Goal: Task Accomplishment & Management: Complete application form

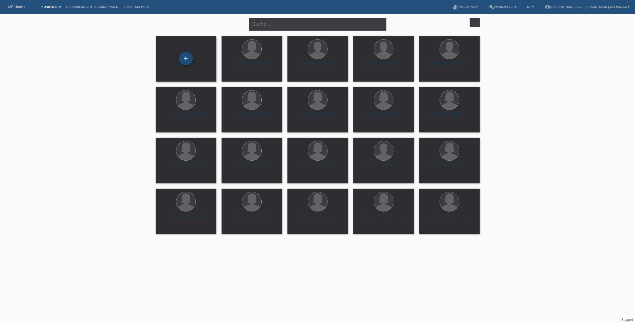
click at [186, 59] on div "+" at bounding box center [186, 59] width 14 height 14
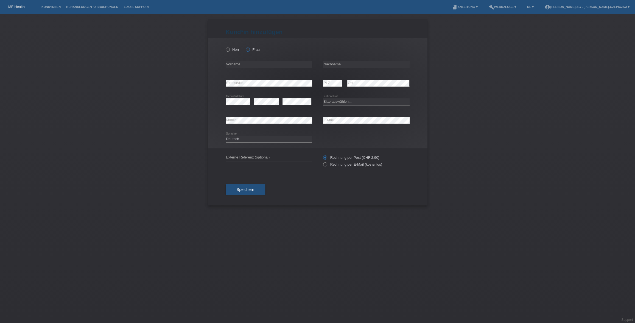
click at [249, 50] on label "Frau" at bounding box center [253, 49] width 14 height 4
click at [249, 50] on input "Frau" at bounding box center [248, 49] width 4 height 4
radio input "true"
click at [247, 62] on input "text" at bounding box center [269, 64] width 86 height 7
paste input "Argjira"
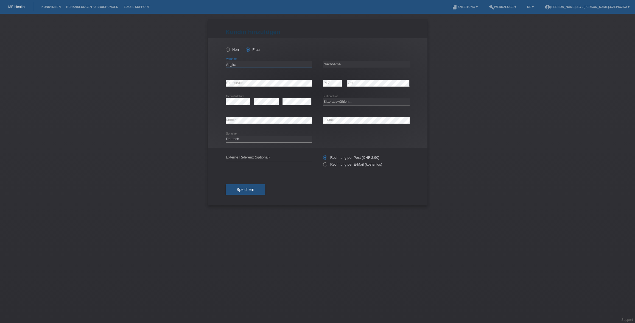
type input "Argjira"
paste input "[PERSON_NAME]"
type input "[PERSON_NAME]"
click at [342, 103] on select "Bitte auswählen... Schweiz Deutschland Liechtenstein Österreich ------------ Af…" at bounding box center [366, 101] width 86 height 7
select select "CH"
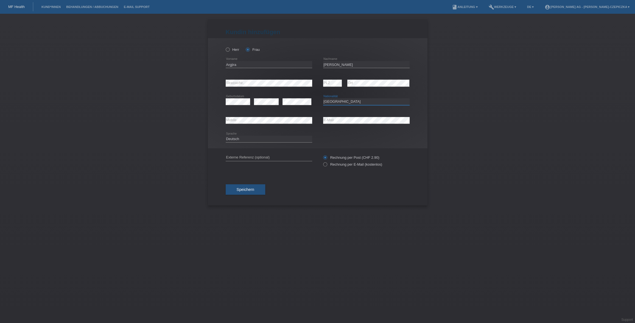
click at [323, 98] on select "Bitte auswählen... Schweiz Deutschland Liechtenstein Österreich ------------ Af…" at bounding box center [366, 101] width 86 height 7
click at [329, 166] on label "Rechnung per E-Mail (kostenlos)" at bounding box center [352, 164] width 59 height 4
click at [327, 166] on input "Rechnung per E-Mail (kostenlos)" at bounding box center [325, 165] width 4 height 7
radio input "true"
click at [252, 190] on span "Speichern" at bounding box center [246, 189] width 18 height 4
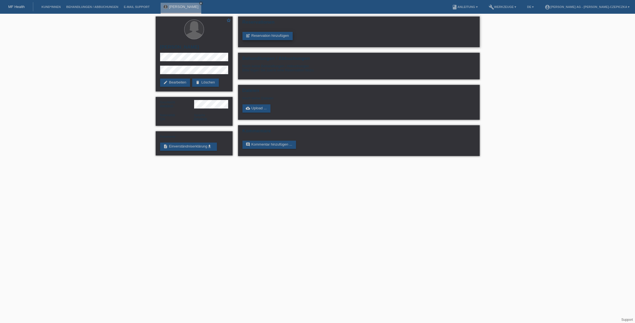
click at [264, 35] on link "post_add Reservation hinzufügen" at bounding box center [267, 36] width 50 height 8
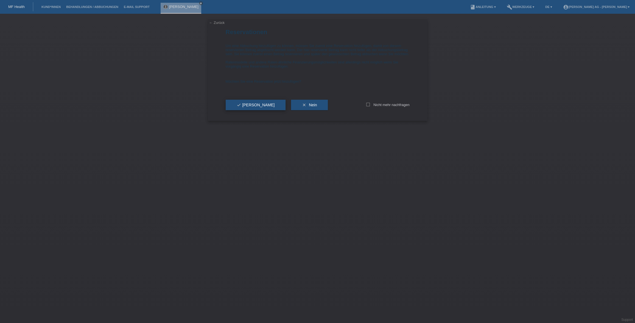
click at [250, 109] on button "check Ja" at bounding box center [256, 105] width 60 height 10
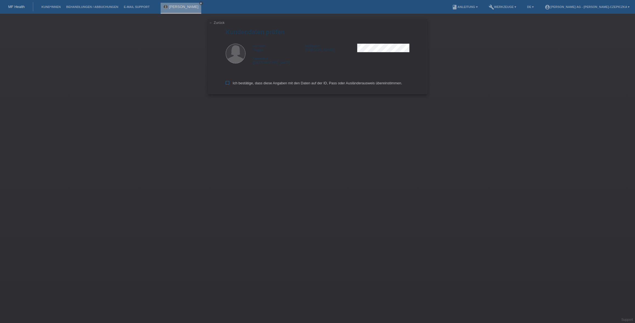
click at [229, 82] on icon at bounding box center [228, 83] width 4 height 4
click at [229, 82] on input "Ich bestätige, dass diese Angaben mit den Daten auf der ID, Pass oder Ausländer…" at bounding box center [228, 83] width 4 height 4
checkbox input "true"
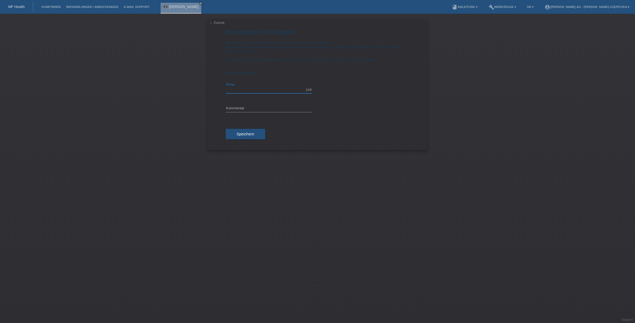
click at [277, 89] on input "text" at bounding box center [269, 89] width 86 height 7
type input "400.00"
click at [244, 136] on span "Speichern" at bounding box center [246, 134] width 18 height 4
click at [266, 104] on div "error Kommentar Bitte geben Sie ein Kommentar ein" at bounding box center [269, 110] width 86 height 22
click at [266, 108] on input "text" at bounding box center [269, 108] width 86 height 7
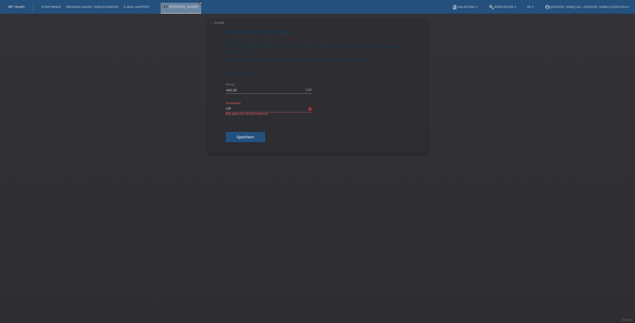
click at [254, 143] on div "Speichern" at bounding box center [318, 137] width 184 height 32
click at [254, 142] on button "Speichern" at bounding box center [246, 137] width 40 height 10
click at [248, 109] on input "OP" at bounding box center [269, 108] width 86 height 7
type input "OP-BBL"
click at [242, 137] on span "Speichern" at bounding box center [246, 137] width 18 height 4
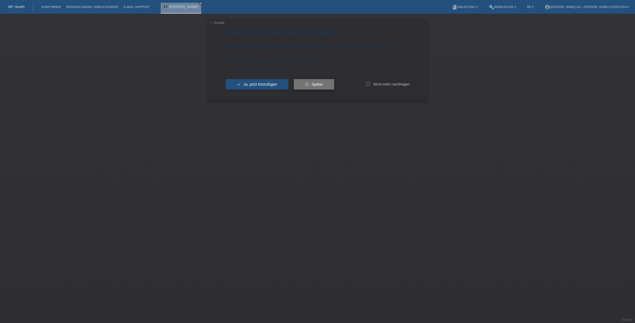
click at [314, 82] on button "schedule Später" at bounding box center [314, 84] width 40 height 10
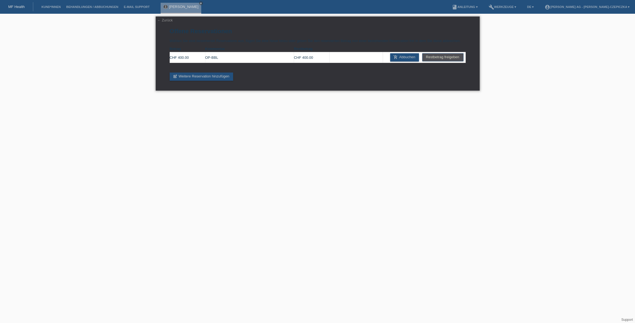
click at [164, 21] on link "← Zurück" at bounding box center [164, 20] width 15 height 4
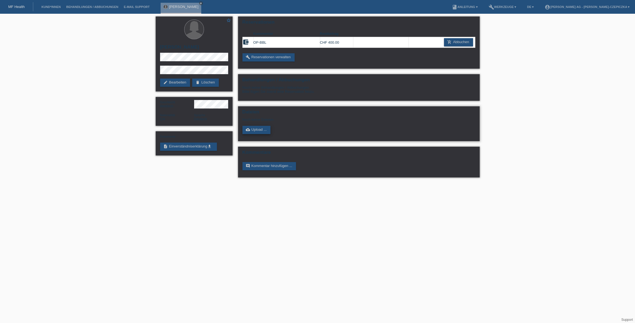
click at [258, 132] on link "cloud_upload Upload ..." at bounding box center [256, 130] width 28 height 8
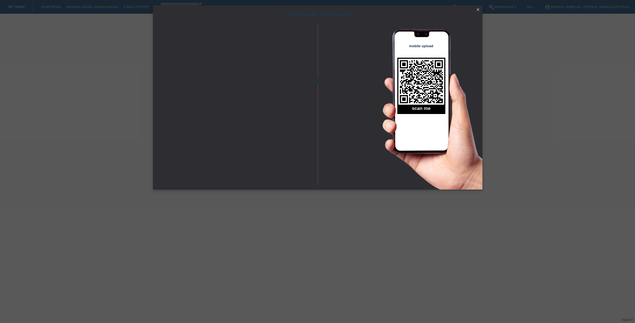
click at [478, 9] on icon "close" at bounding box center [478, 9] width 4 height 4
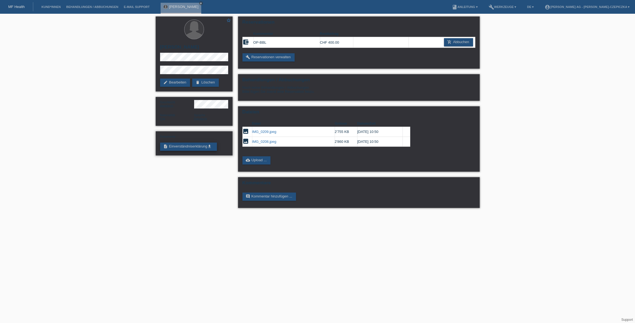
click at [194, 149] on link "description Einverständniserklärung get_app" at bounding box center [188, 146] width 57 height 8
